Goal: Task Accomplishment & Management: Manage account settings

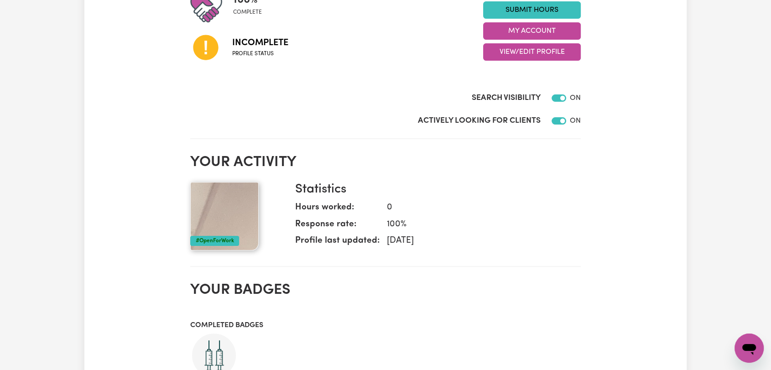
scroll to position [152, 0]
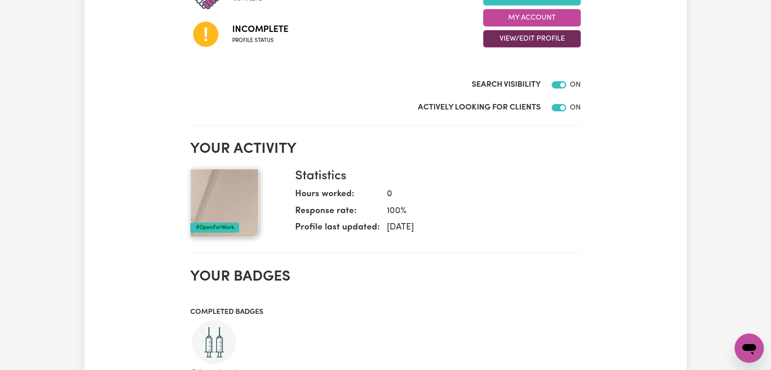
click at [548, 40] on button "View/Edit Profile" at bounding box center [532, 38] width 98 height 17
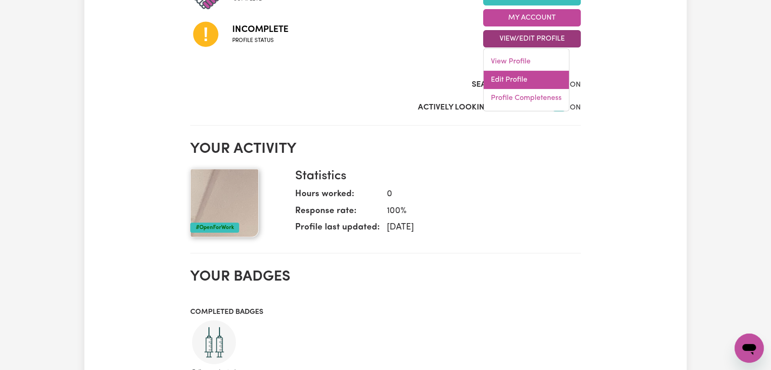
click at [536, 87] on link "Edit Profile" at bounding box center [526, 80] width 85 height 18
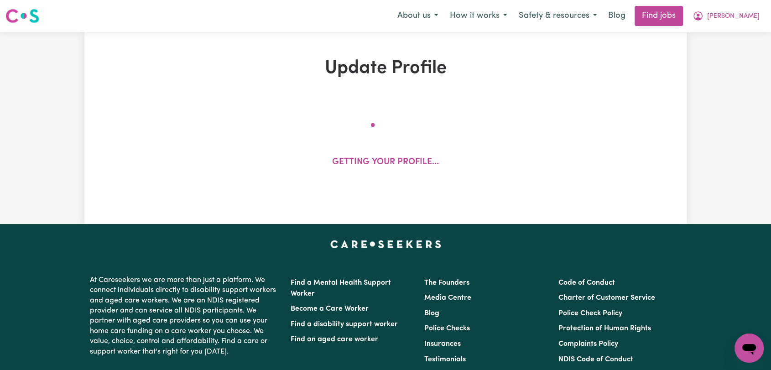
select select "[DEMOGRAPHIC_DATA]"
select select "Student Visa"
select select "Studying a healthcare related degree or qualification"
select select "60"
select select "77"
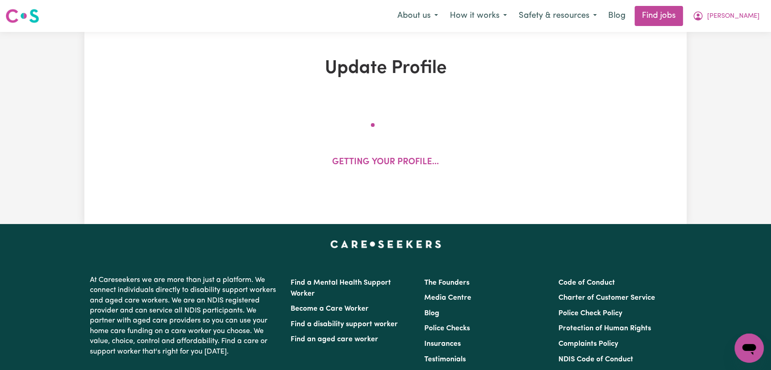
select select "100"
select select "120"
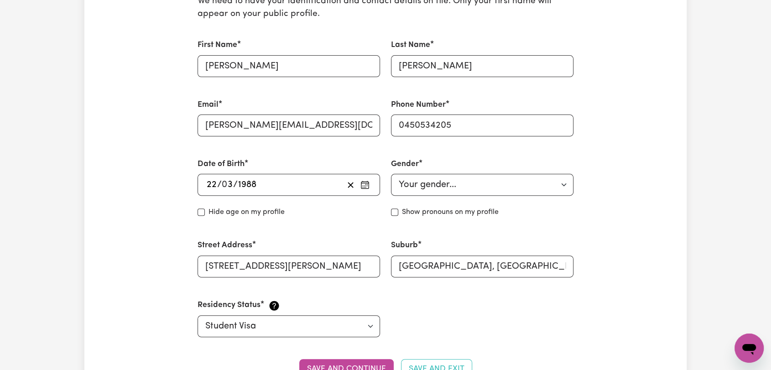
scroll to position [608, 0]
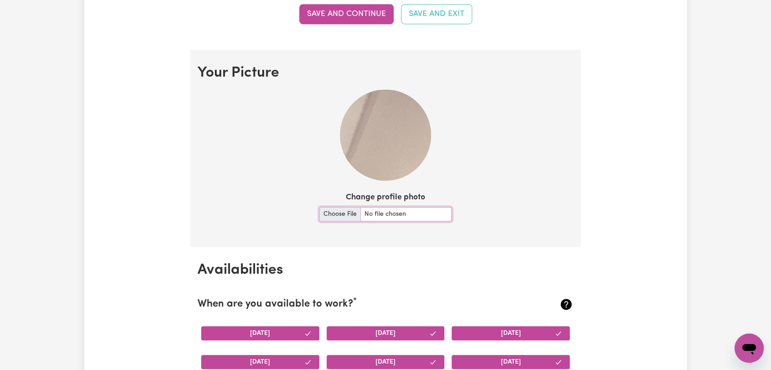
click at [336, 213] on input "Change profile photo" at bounding box center [385, 214] width 132 height 14
type input "C:\fakepath\[PERSON_NAME] - Picture.jpeg"
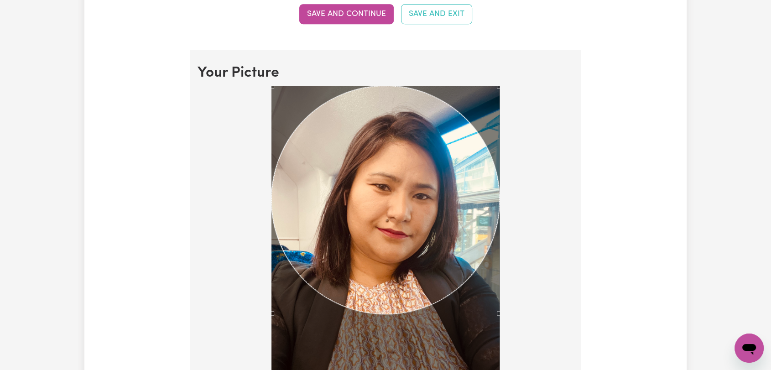
click at [547, 315] on div at bounding box center [386, 240] width 376 height 308
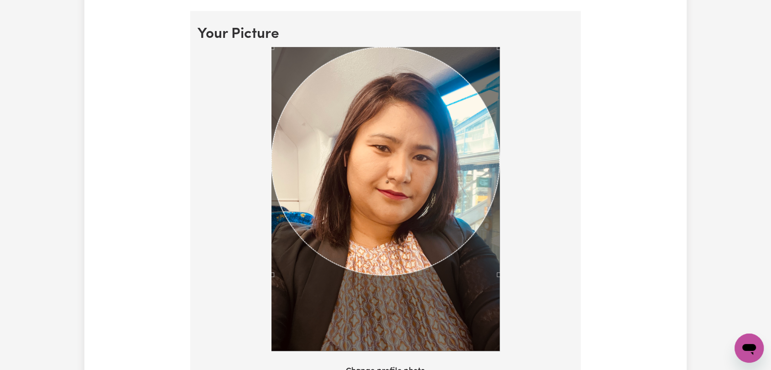
scroll to position [710, 0]
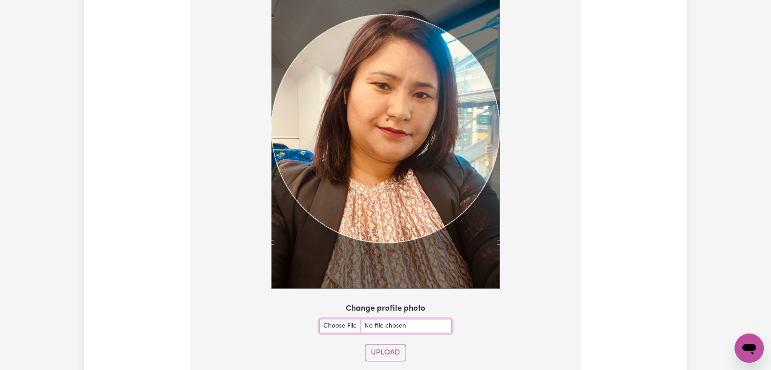
click at [417, 151] on div "Use the arrow keys to move the crop selection area" at bounding box center [385, 129] width 228 height 228
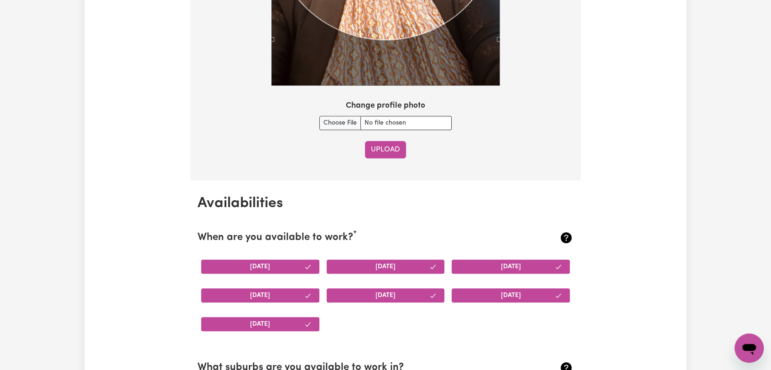
click at [391, 152] on button "Upload" at bounding box center [385, 149] width 41 height 17
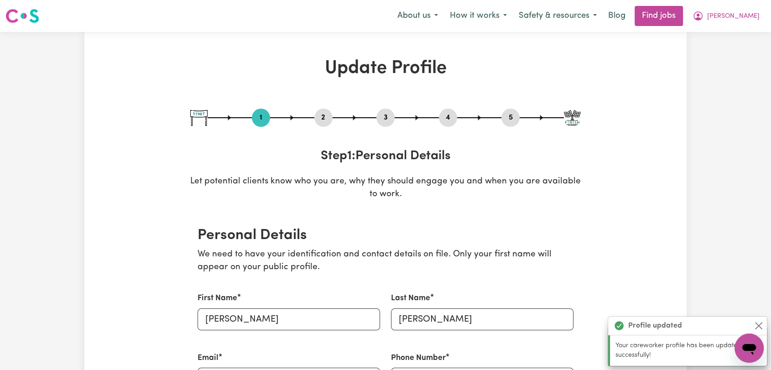
scroll to position [101, 0]
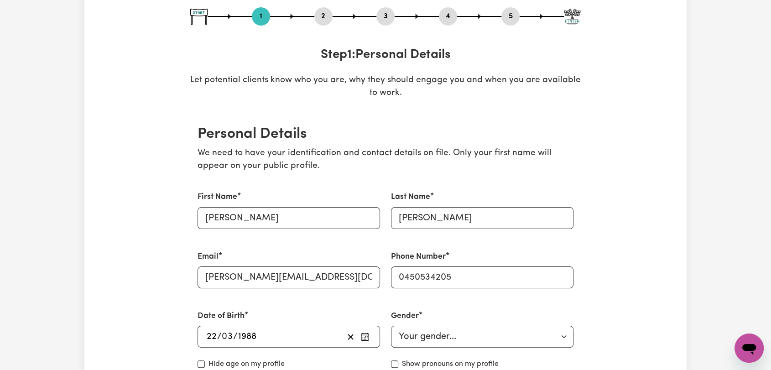
click at [322, 14] on button "2" at bounding box center [323, 16] width 18 height 12
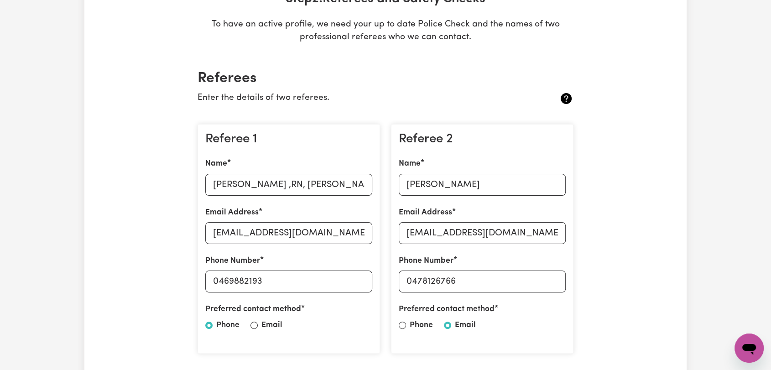
scroll to position [203, 0]
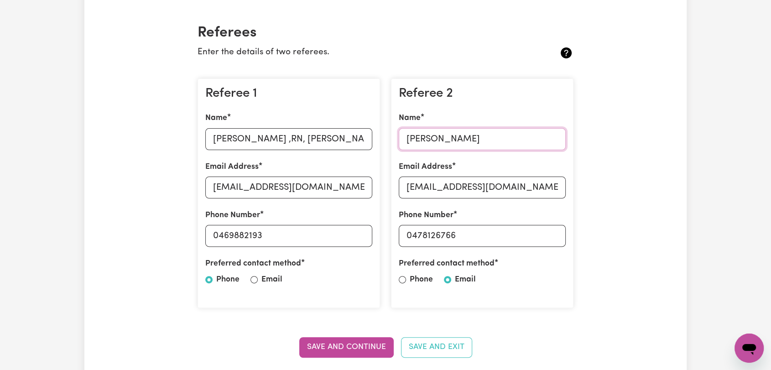
click at [418, 139] on input "[PERSON_NAME]" at bounding box center [482, 139] width 167 height 22
paste input "[PERSON_NAME]"
type input "[PERSON_NAME]"
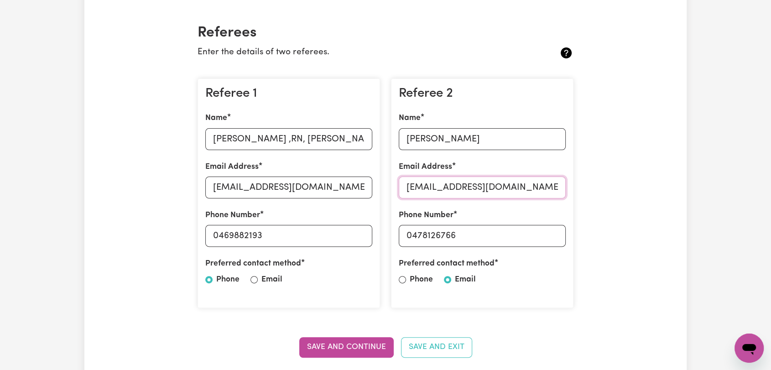
click at [444, 187] on input "[EMAIL_ADDRESS][DOMAIN_NAME]" at bounding box center [482, 188] width 167 height 22
paste input "[EMAIL_ADDRESS][DOMAIN_NAME]"
type input "[EMAIL_ADDRESS][DOMAIN_NAME]"
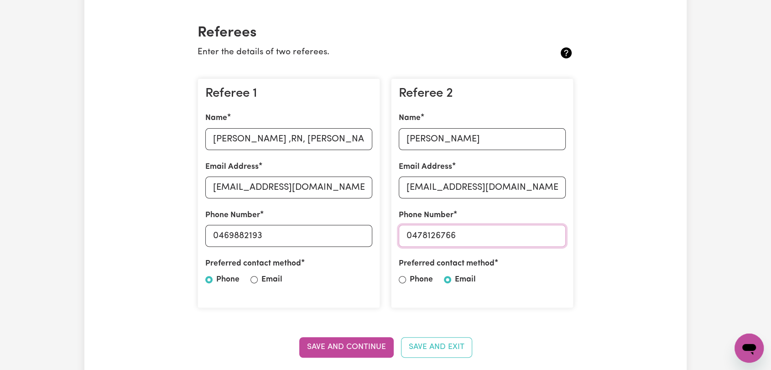
click at [435, 234] on input "0478126766" at bounding box center [482, 236] width 167 height 22
paste input "06633860"
type input "0406633860"
click at [334, 339] on button "Save and Continue" at bounding box center [346, 347] width 94 height 20
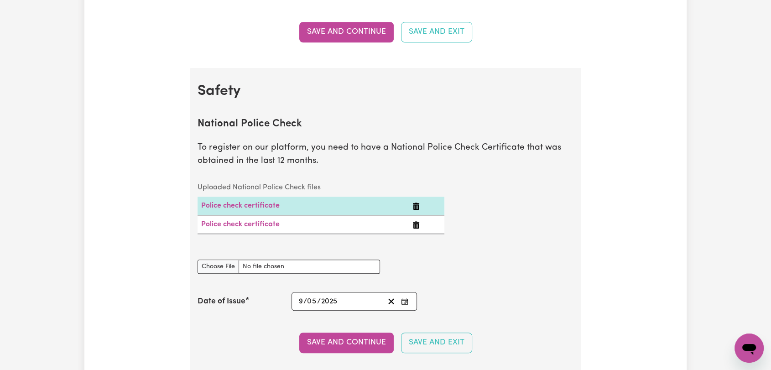
scroll to position [585, 0]
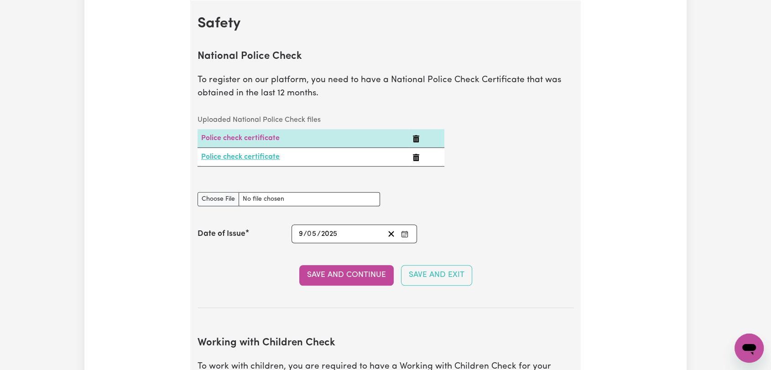
click at [227, 158] on link "Police check certificate" at bounding box center [240, 156] width 78 height 7
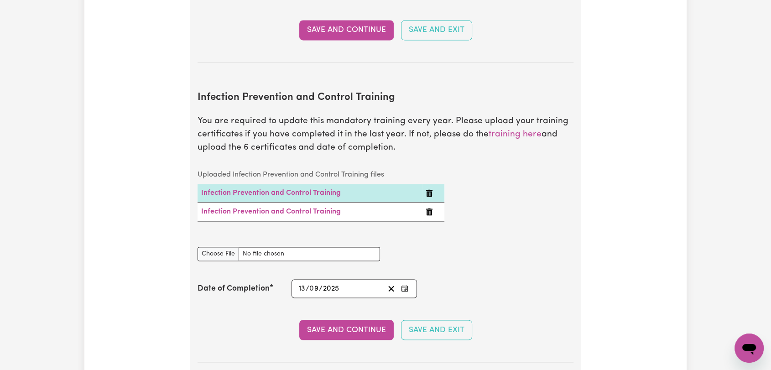
scroll to position [1498, 0]
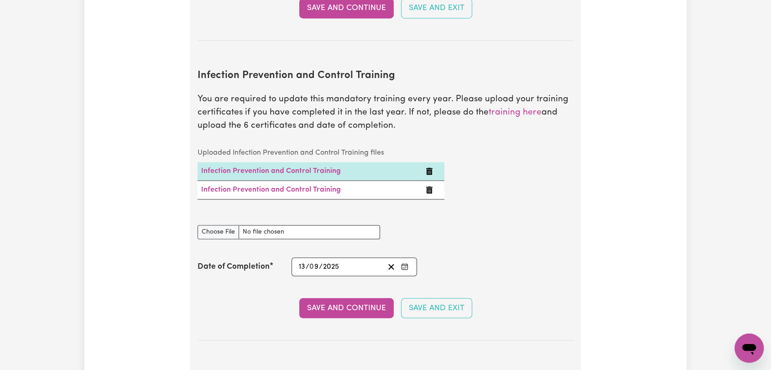
click at [428, 186] on icon "Delete Infection Prevention and Control Training" at bounding box center [429, 189] width 6 height 7
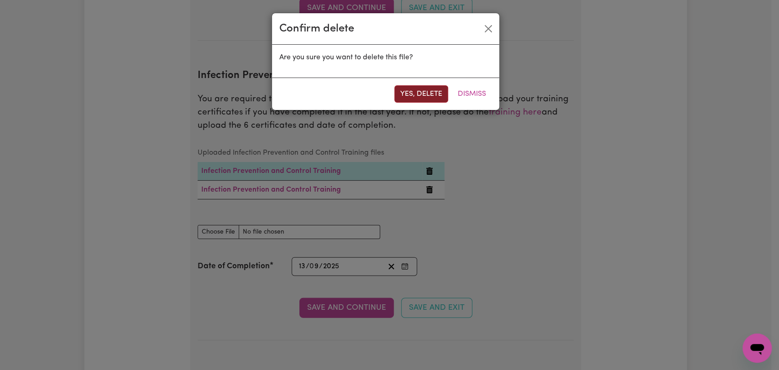
click at [408, 94] on button "Yes, delete" at bounding box center [421, 93] width 54 height 17
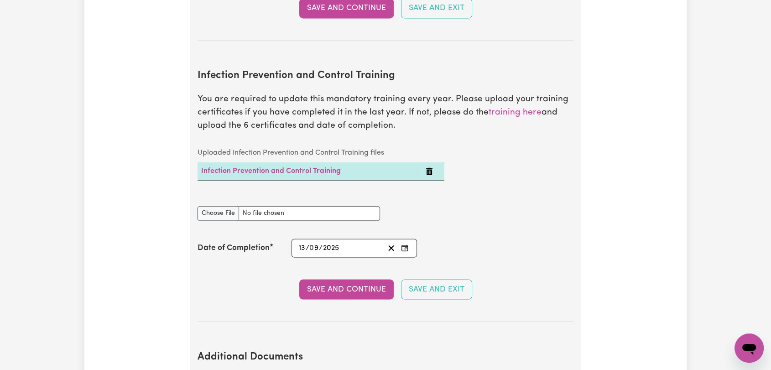
click at [429, 167] on icon "Delete Infection Prevention and Control Training" at bounding box center [429, 170] width 6 height 7
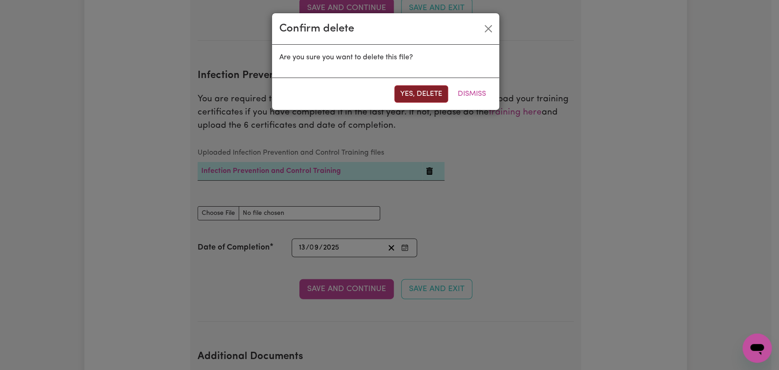
click at [407, 97] on button "Yes, delete" at bounding box center [421, 93] width 54 height 17
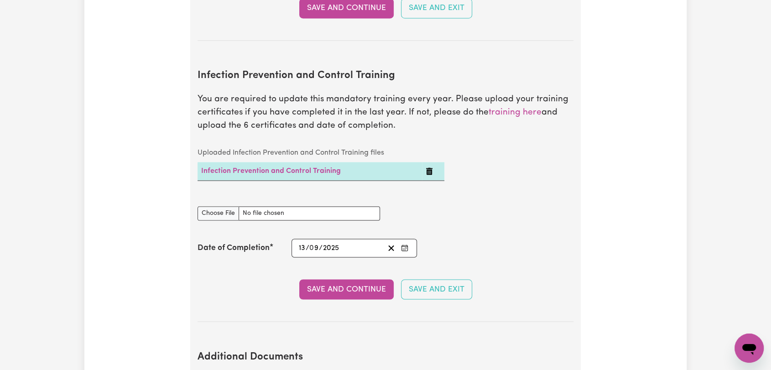
click at [428, 167] on icon "Delete Infection Prevention and Control Training" at bounding box center [429, 170] width 6 height 7
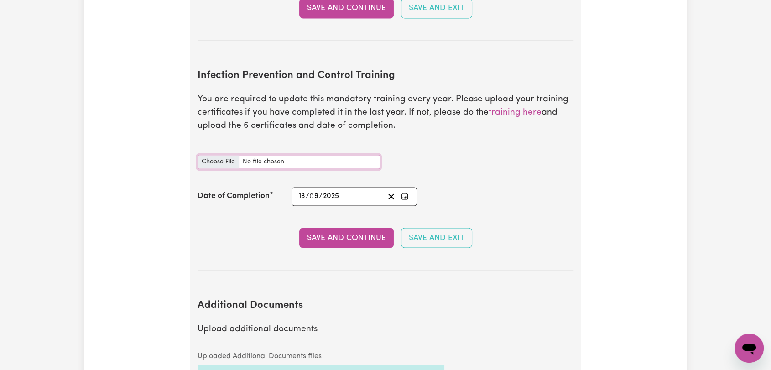
click at [221, 155] on input "Infection Prevention and Control Training document" at bounding box center [289, 162] width 183 height 14
type input "C:\fakepath\[PERSON_NAME] - IPC - CHAIN OF INFECTION - [DATE]--.pdf"
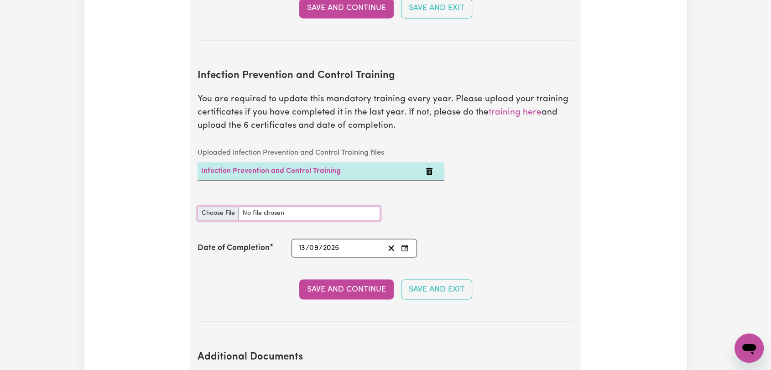
drag, startPoint x: 220, startPoint y: 198, endPoint x: 225, endPoint y: 197, distance: 4.9
click at [225, 206] on input "Infection Prevention and Control Training document" at bounding box center [289, 213] width 183 height 14
type input "C:\fakepath\[PERSON_NAME] - IPC - CLEANING - [DATE]--.pdf"
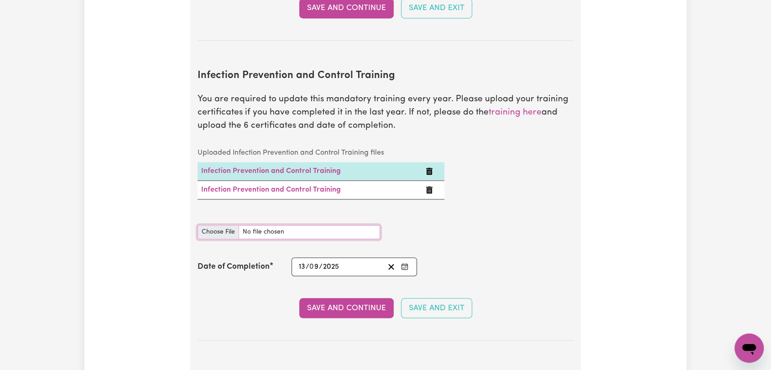
click at [221, 225] on input "Infection Prevention and Control Training document" at bounding box center [289, 232] width 183 height 14
type input "C:\fakepath\[PERSON_NAME] - IPC - HAND HYGIENE - [DATE]--.pdf"
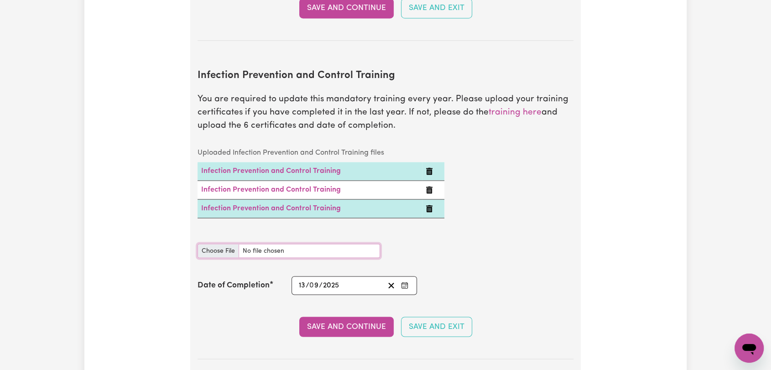
click at [221, 244] on input "Infection Prevention and Control Training document" at bounding box center [289, 251] width 183 height 14
type input "C:\fakepath\[PERSON_NAME] - IPC - OUTBREAKS - [DATE]--.pdf"
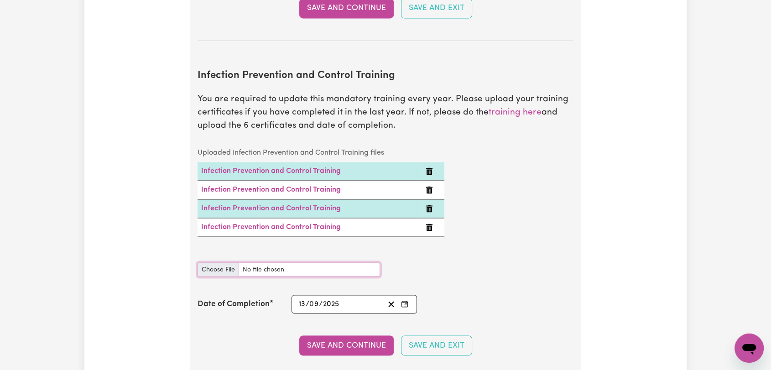
click at [222, 262] on input "Infection Prevention and Control Training document" at bounding box center [289, 269] width 183 height 14
type input "C:\fakepath\[PERSON_NAME] - IPC - PPE - [DATE]--.pdf"
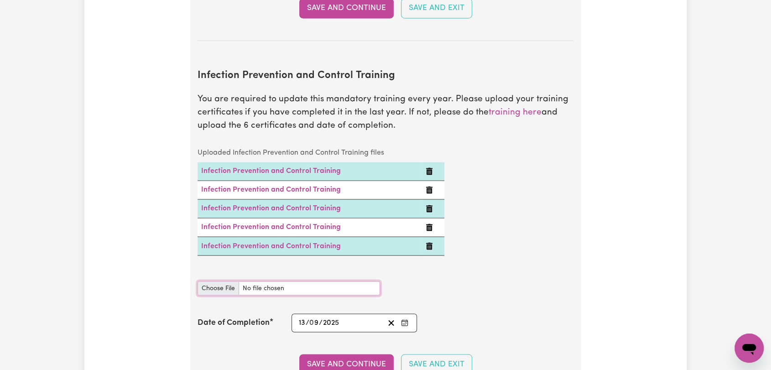
click at [217, 281] on input "Infection Prevention and Control Training document" at bounding box center [289, 288] width 183 height 14
type input "C:\fakepath\[PERSON_NAME] - IPC - WASTE MANAGEMENT - [DATE]--.pdf"
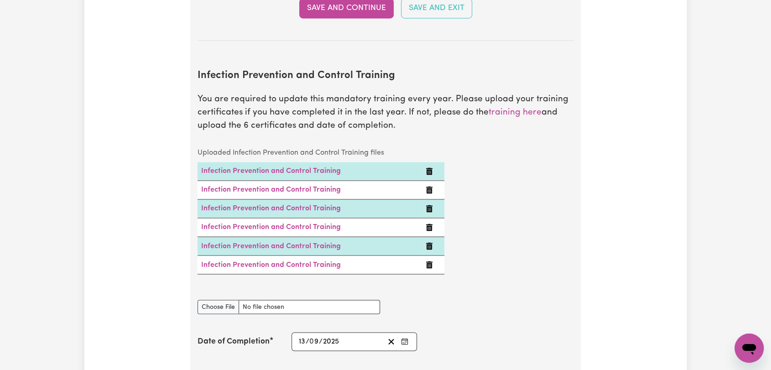
click at [404, 338] on icon "Enter the Date of Completion of your Infection Prevention and Control Training" at bounding box center [404, 341] width 7 height 7
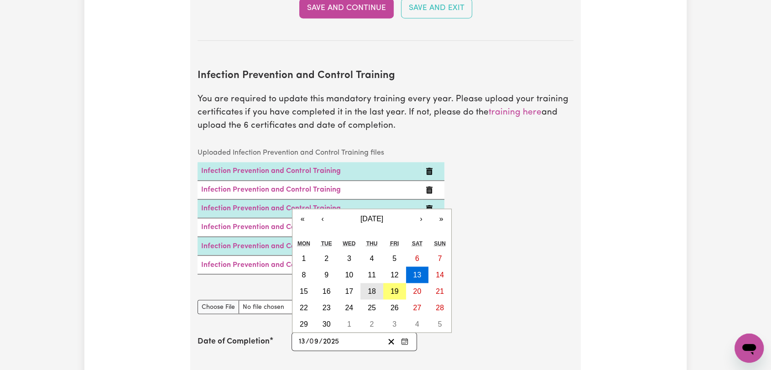
drag, startPoint x: 372, startPoint y: 271, endPoint x: 360, endPoint y: 293, distance: 24.7
click at [372, 287] on abbr "18" at bounding box center [372, 291] width 8 height 8
type input "[DATE]"
type input "18"
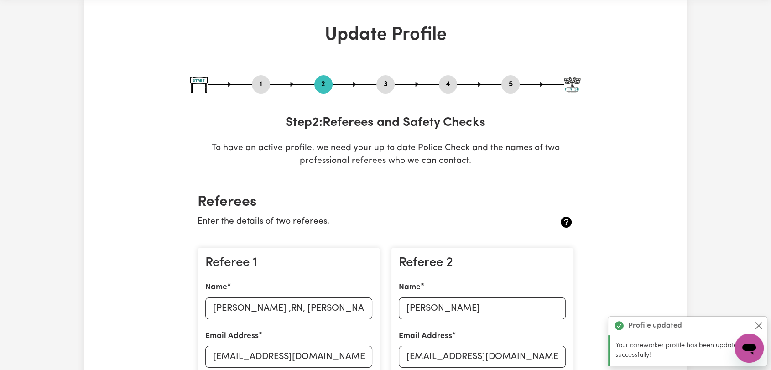
scroll to position [0, 0]
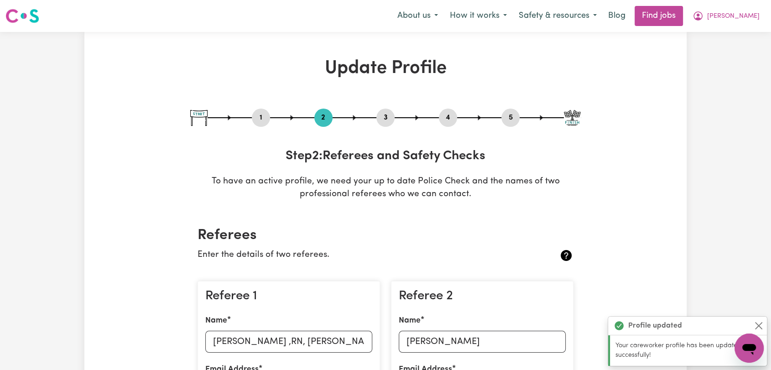
click at [386, 119] on button "3" at bounding box center [385, 118] width 18 height 12
select select "2023"
select select "2024"
select select "2023"
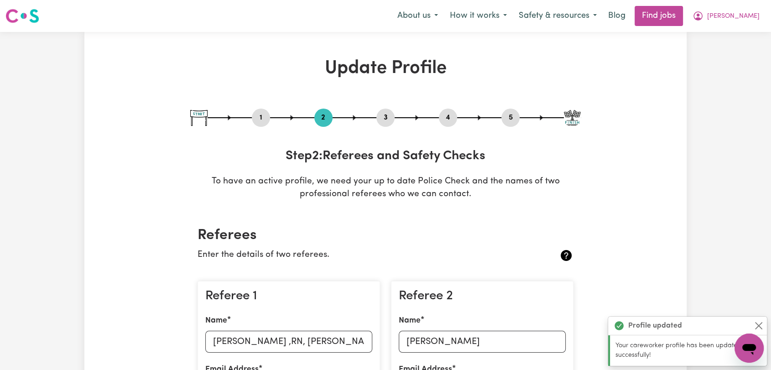
select select "Certificate III (Individual Support)"
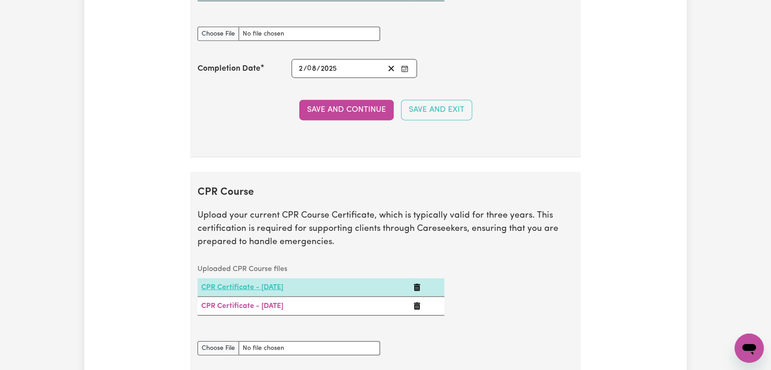
scroll to position [2078, 0]
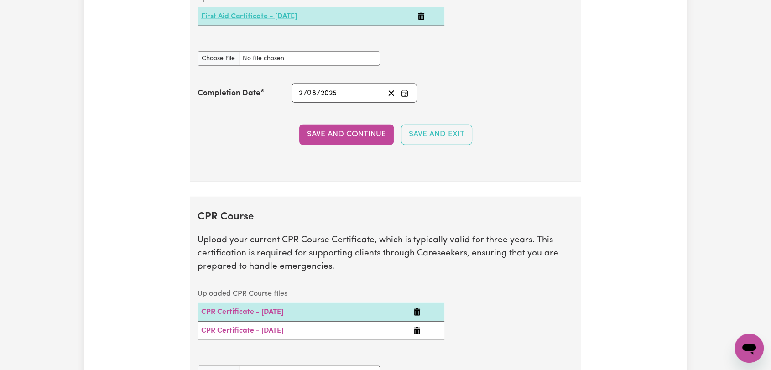
click at [237, 14] on link "First Aid Certificate - [DATE]" at bounding box center [249, 16] width 96 height 7
click at [242, 329] on link "CPR Certificate - [DATE]" at bounding box center [242, 330] width 82 height 7
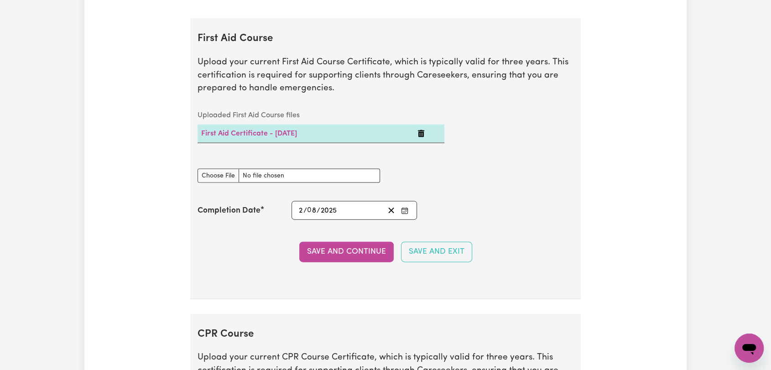
scroll to position [1977, 0]
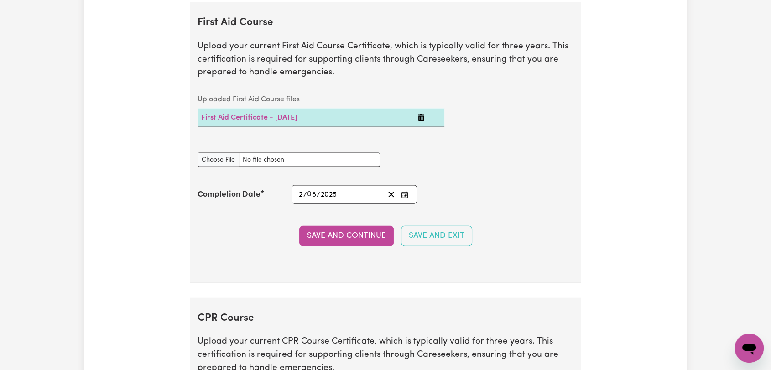
click at [405, 194] on circle "Enter the Completion Date of your First Aid Course" at bounding box center [405, 194] width 1 height 1
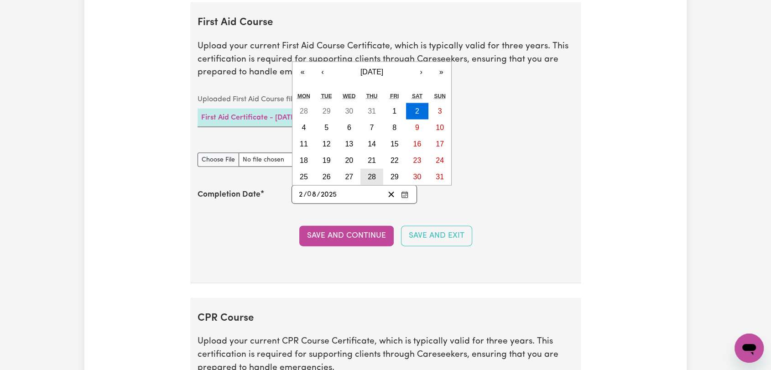
click at [371, 173] on abbr "28" at bounding box center [372, 177] width 8 height 8
type input "[DATE]"
type input "28"
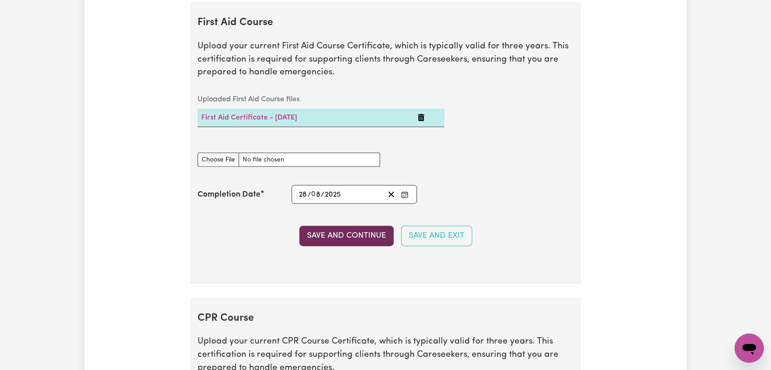
click at [349, 231] on button "Save and Continue" at bounding box center [346, 236] width 94 height 20
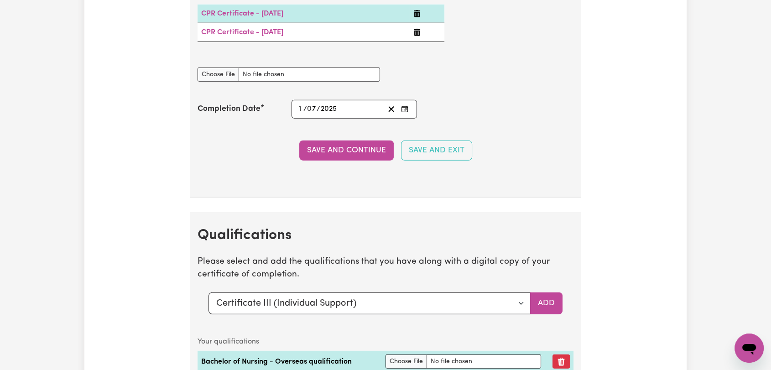
scroll to position [2322, 0]
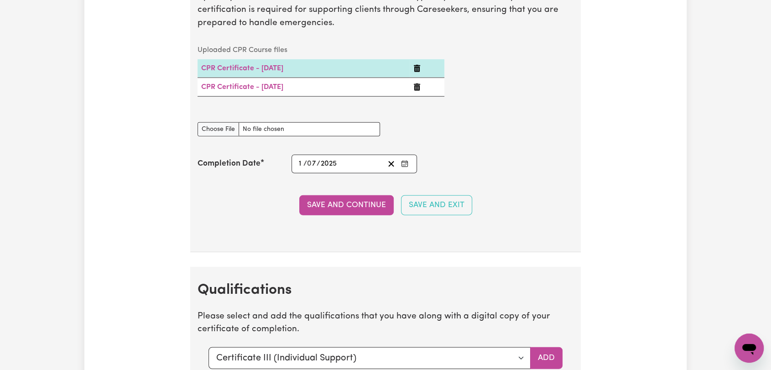
click at [420, 84] on icon "Delete CPR Certificate - 02/07/2025" at bounding box center [417, 86] width 6 height 7
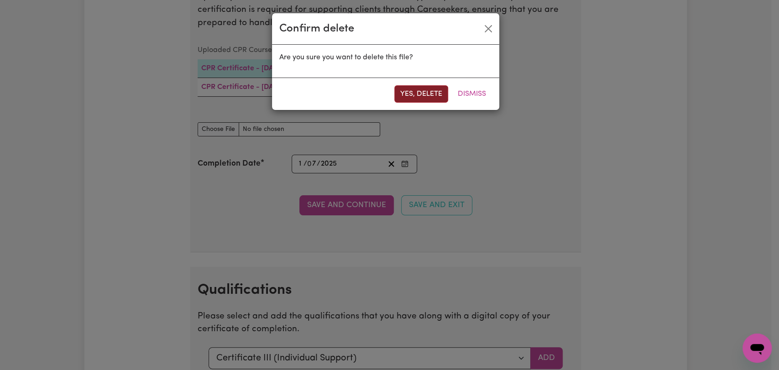
click at [420, 98] on button "Yes, delete" at bounding box center [421, 93] width 54 height 17
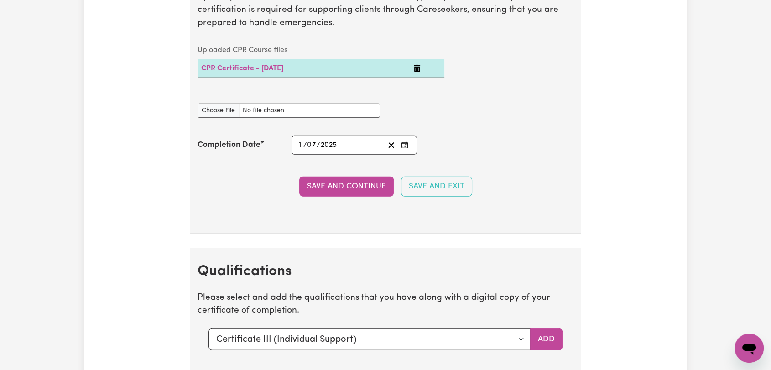
click at [420, 68] on icon "Delete CPR Certificate - 02/07/2025" at bounding box center [417, 68] width 6 height 7
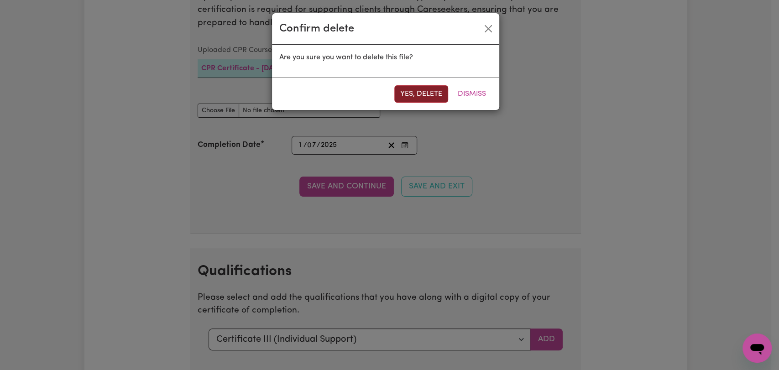
click at [415, 92] on button "Yes, delete" at bounding box center [421, 93] width 54 height 17
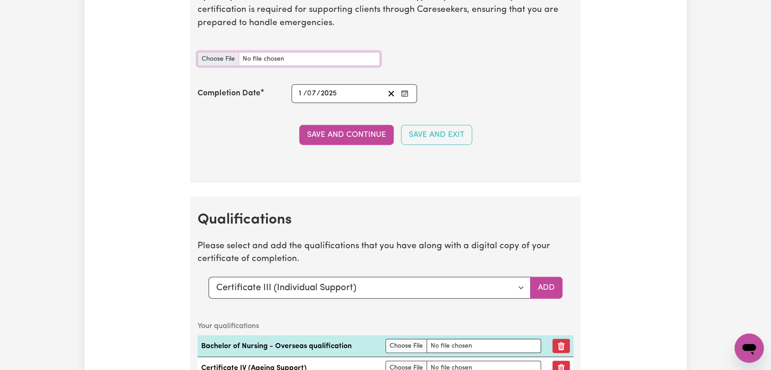
click at [225, 55] on input "CPR Course document" at bounding box center [289, 59] width 183 height 14
type input "C:\fakepath\36697_1757930545857_Sharmila [PERSON_NAME] - HLTAID011 - Provide Fi…"
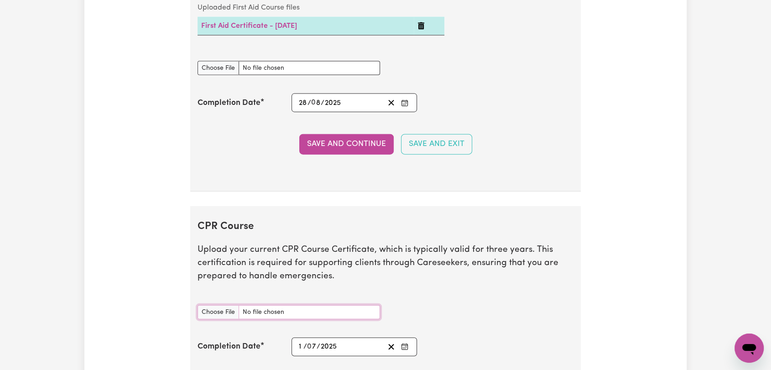
scroll to position [2221, 0]
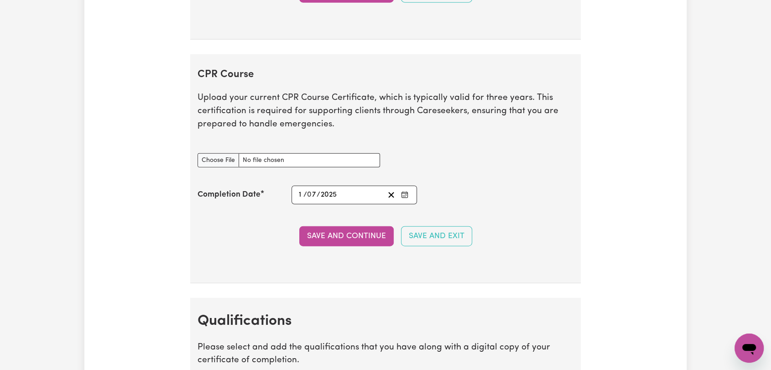
click at [403, 193] on icon "Enter the Completion Date of your CPR Course" at bounding box center [404, 194] width 7 height 7
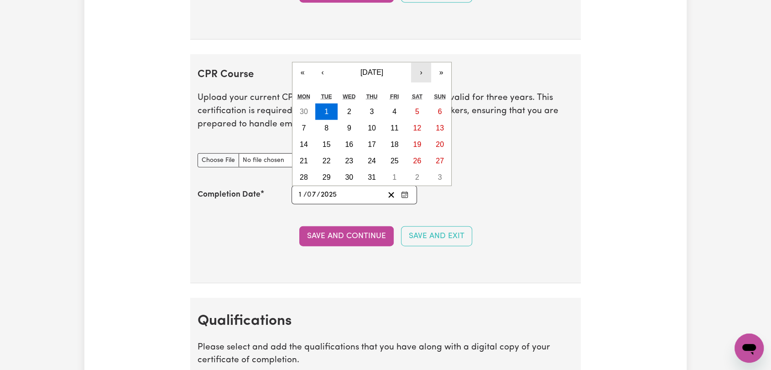
click at [419, 68] on button "›" at bounding box center [421, 73] width 20 height 20
drag, startPoint x: 376, startPoint y: 174, endPoint x: 368, endPoint y: 193, distance: 20.4
click at [375, 174] on button "28" at bounding box center [371, 177] width 23 height 16
type input "[DATE]"
type input "28"
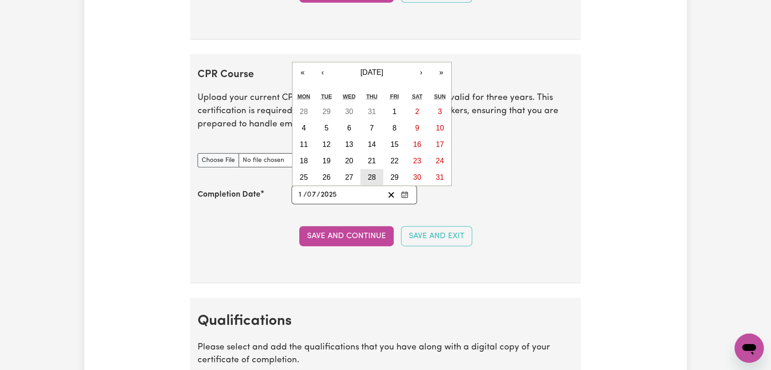
type input "8"
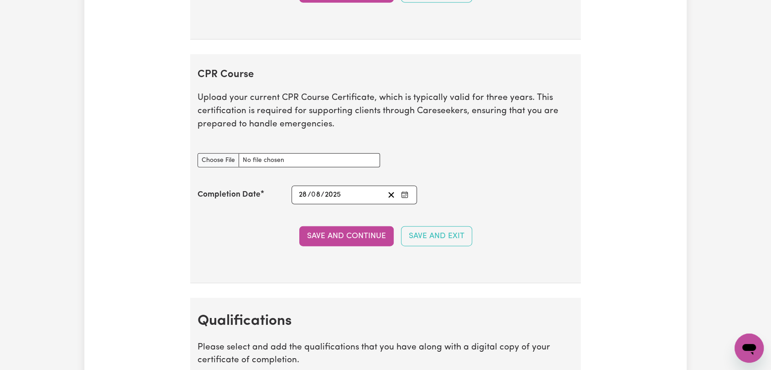
click at [355, 232] on button "Save and Continue" at bounding box center [346, 236] width 94 height 20
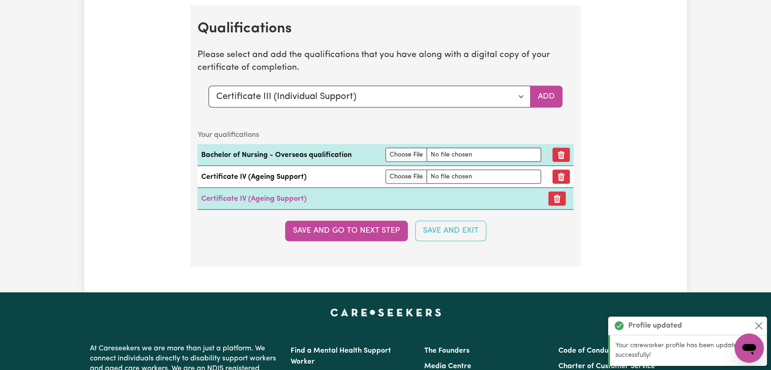
scroll to position [2515, 0]
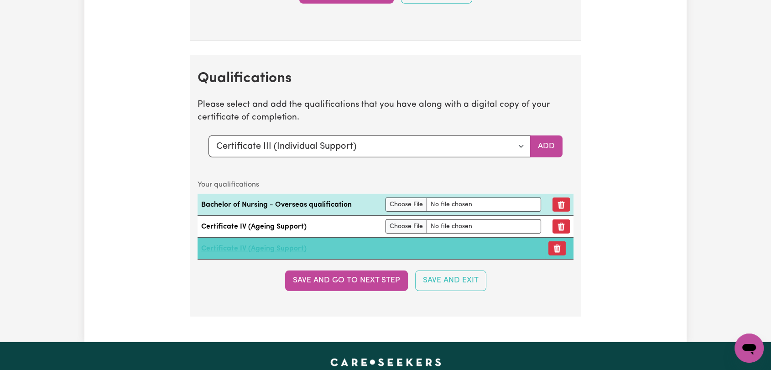
click at [241, 245] on link "Certificate IV (Ageing Support)" at bounding box center [253, 248] width 105 height 7
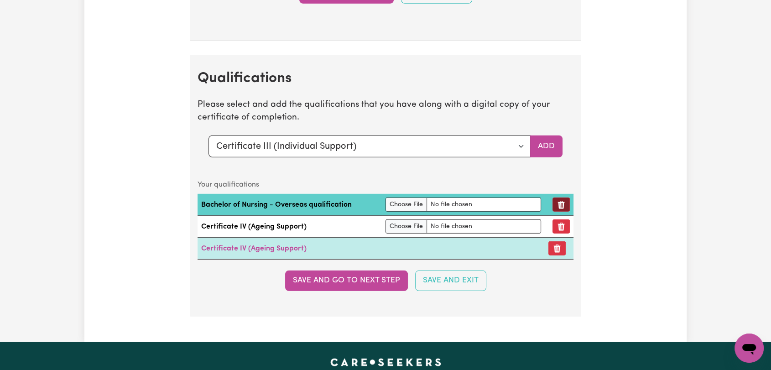
click at [561, 200] on button "Remove qualification" at bounding box center [561, 205] width 17 height 14
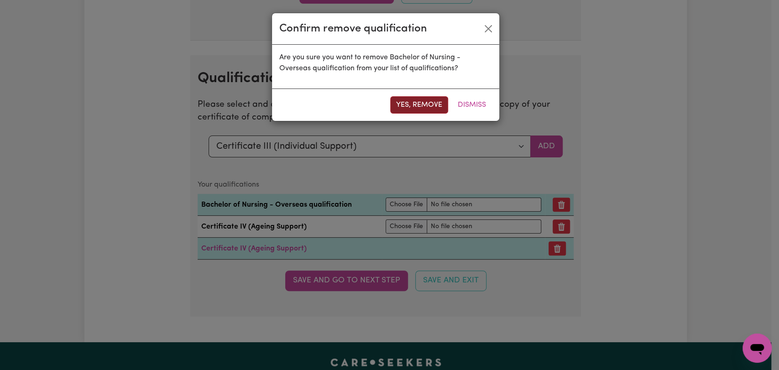
click at [428, 107] on button "Yes, remove" at bounding box center [419, 104] width 58 height 17
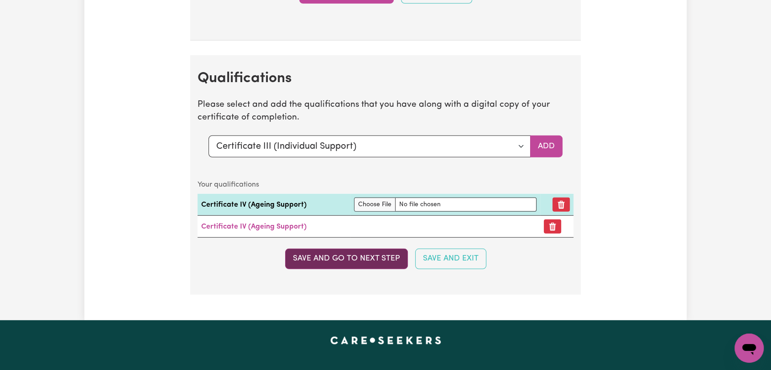
click at [326, 256] on button "Save and go to next step" at bounding box center [346, 259] width 123 height 20
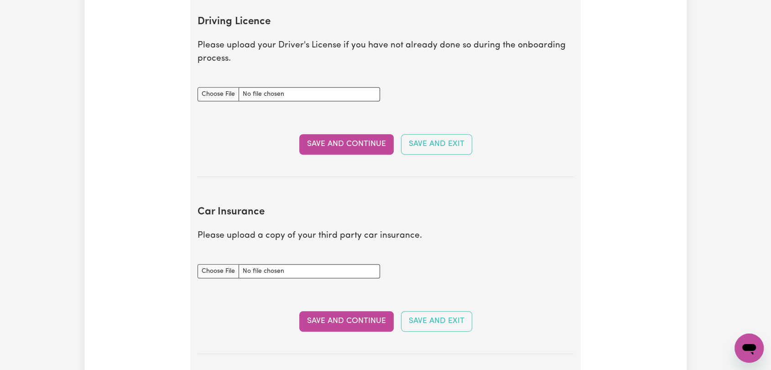
scroll to position [456, 0]
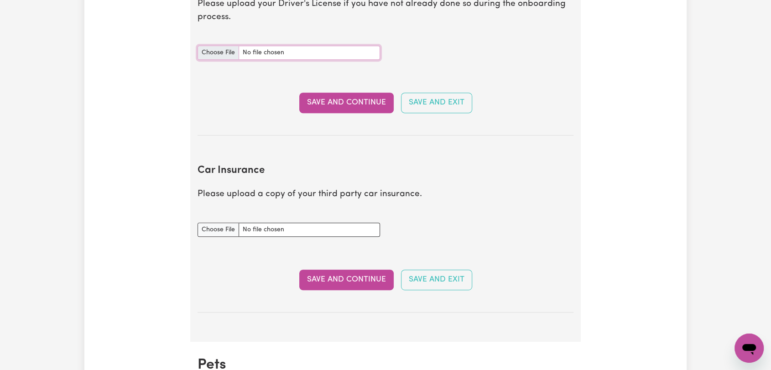
click at [212, 50] on input "Driving Licence document" at bounding box center [289, 53] width 183 height 14
type input "C:\fakepath\[PERSON_NAME] - DL AU.jpg"
click at [337, 109] on button "Save and Continue" at bounding box center [346, 103] width 94 height 20
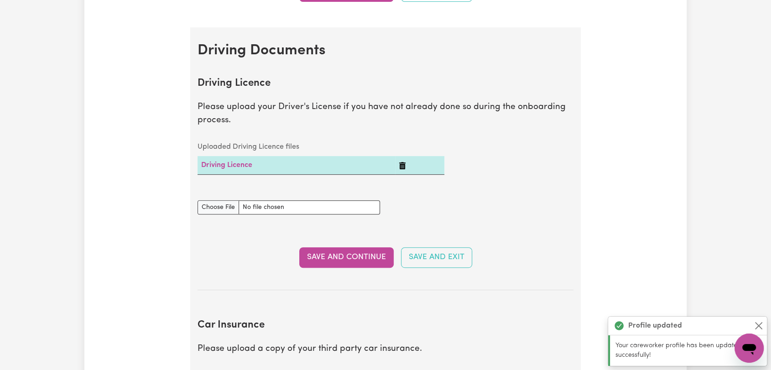
scroll to position [0, 0]
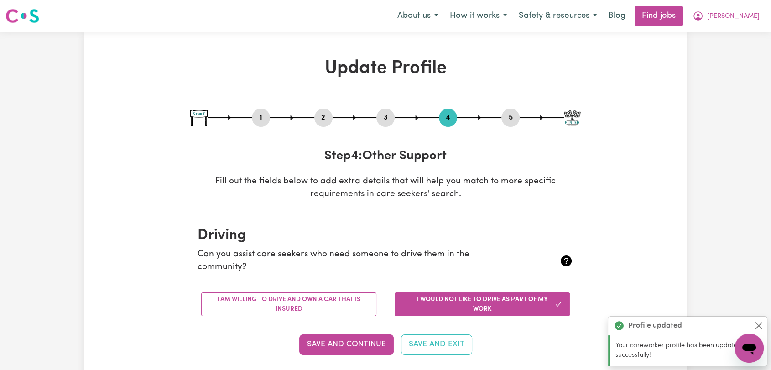
click at [509, 120] on button "5" at bounding box center [510, 118] width 18 height 12
select select "I am providing services by being employed by an organisation"
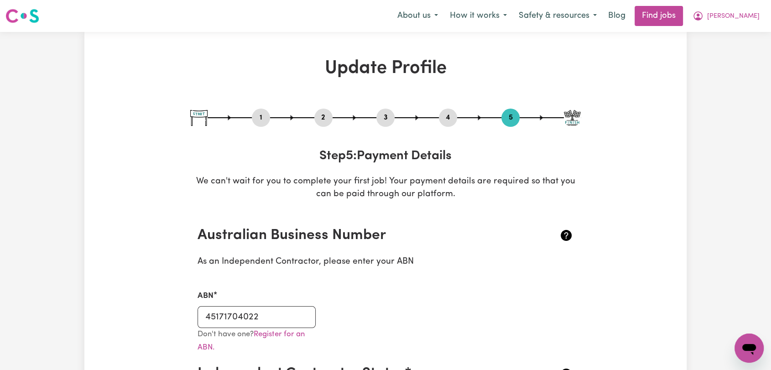
click at [386, 122] on button "3" at bounding box center [385, 118] width 18 height 12
select select "2023"
select select "2024"
select select "2023"
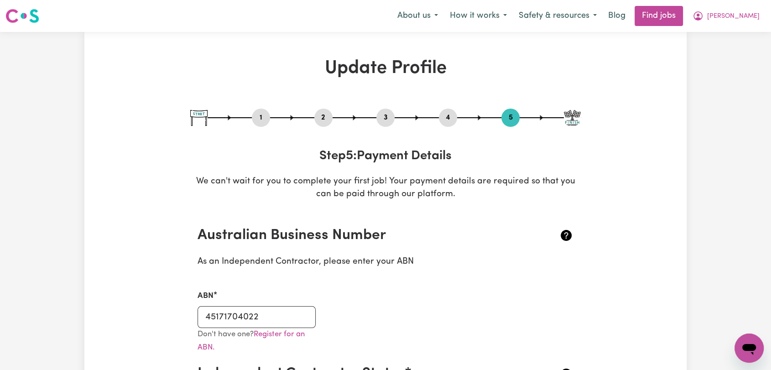
select select "Certificate III (Individual Support)"
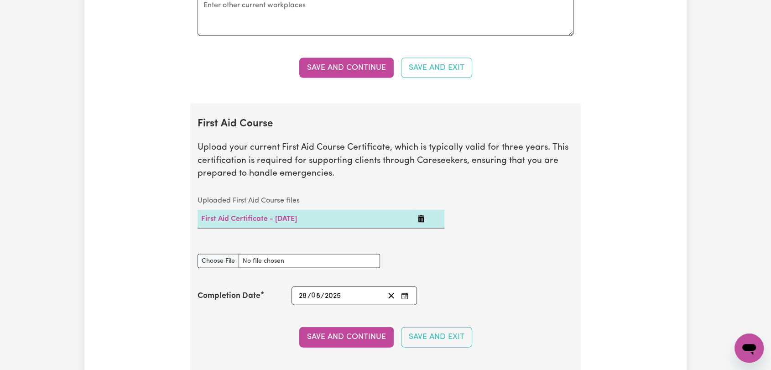
scroll to position [1977, 0]
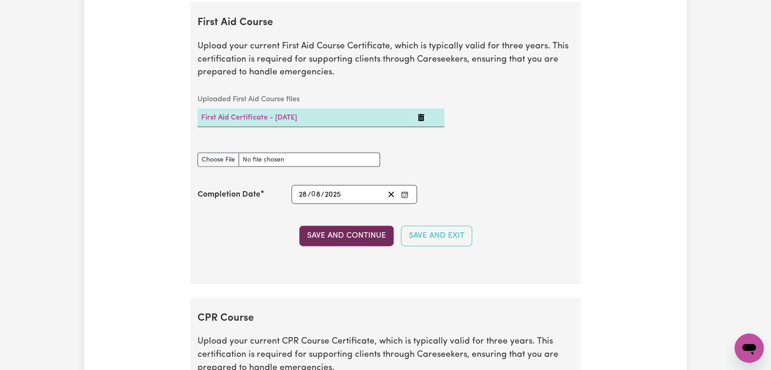
click at [365, 235] on button "Save and Continue" at bounding box center [346, 236] width 94 height 20
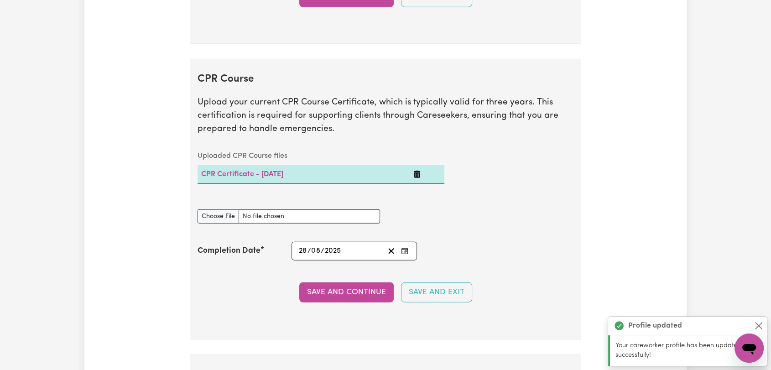
scroll to position [2260, 0]
